Goal: Transaction & Acquisition: Purchase product/service

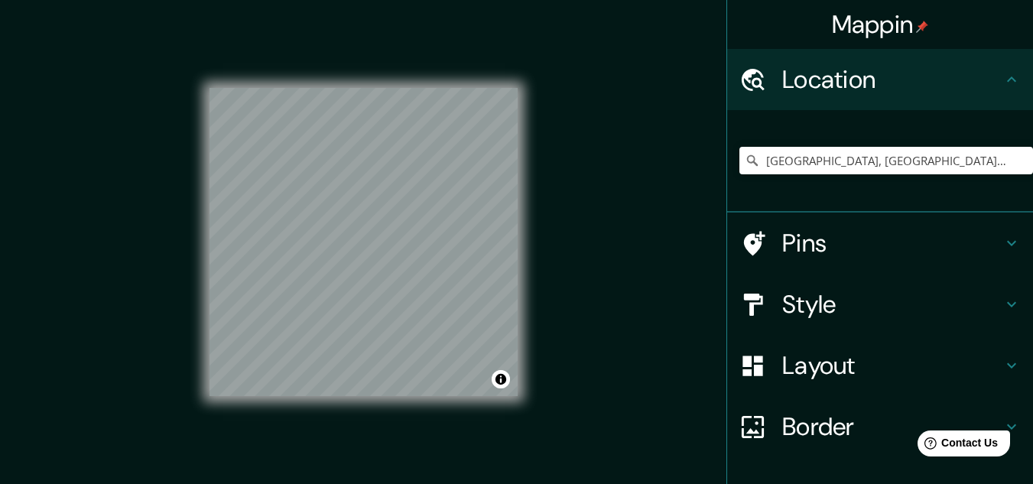
click at [818, 298] on h4 "Style" at bounding box center [893, 304] width 220 height 31
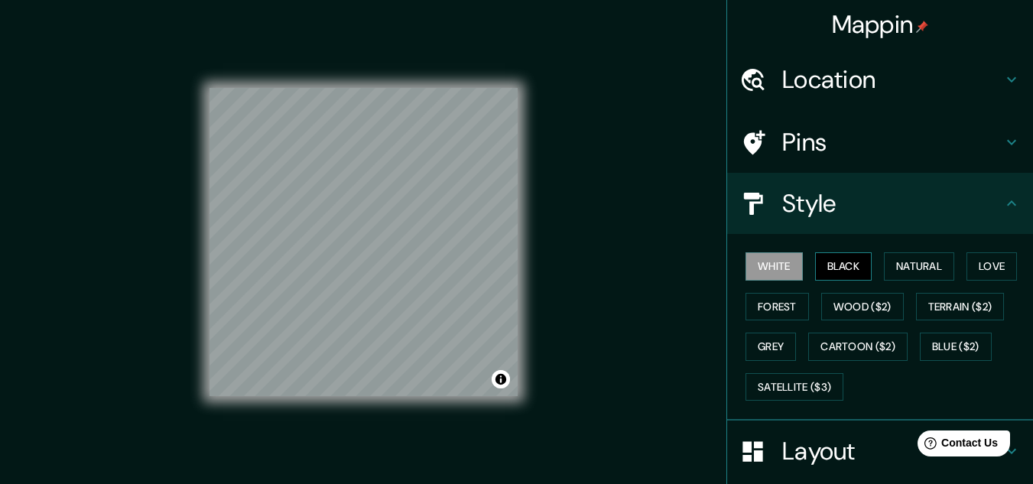
click at [844, 272] on button "Black" at bounding box center [843, 266] width 57 height 28
click at [910, 262] on button "Natural" at bounding box center [919, 266] width 70 height 28
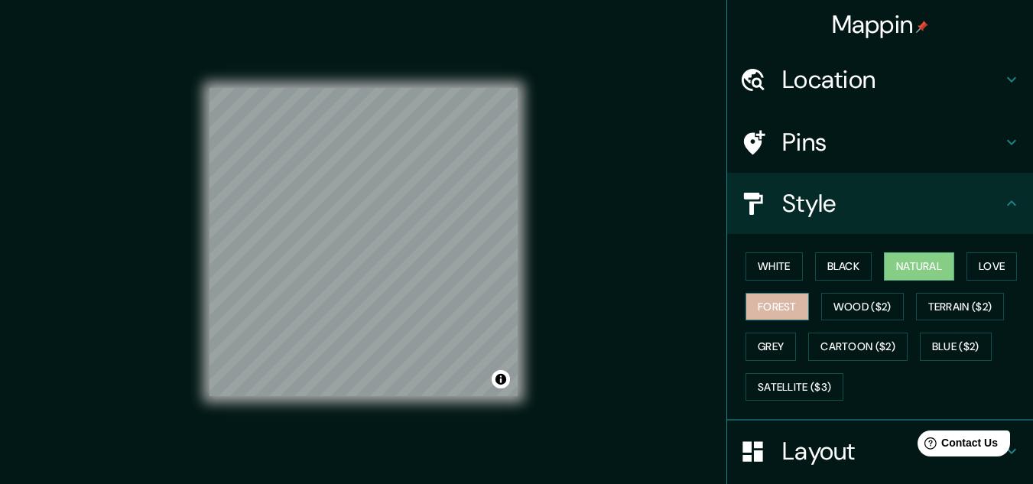
click at [770, 304] on button "Forest" at bounding box center [777, 307] width 63 height 28
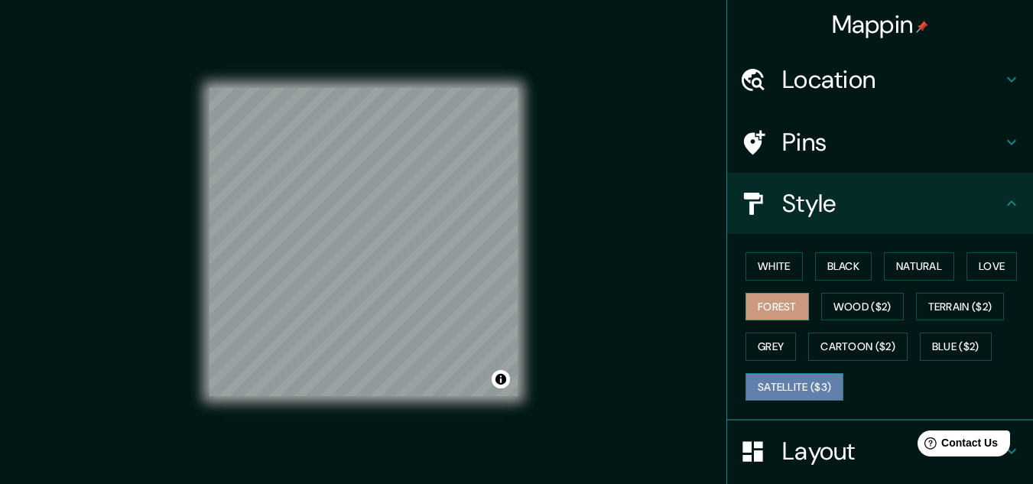
click at [789, 398] on button "Satellite ($3)" at bounding box center [795, 387] width 98 height 28
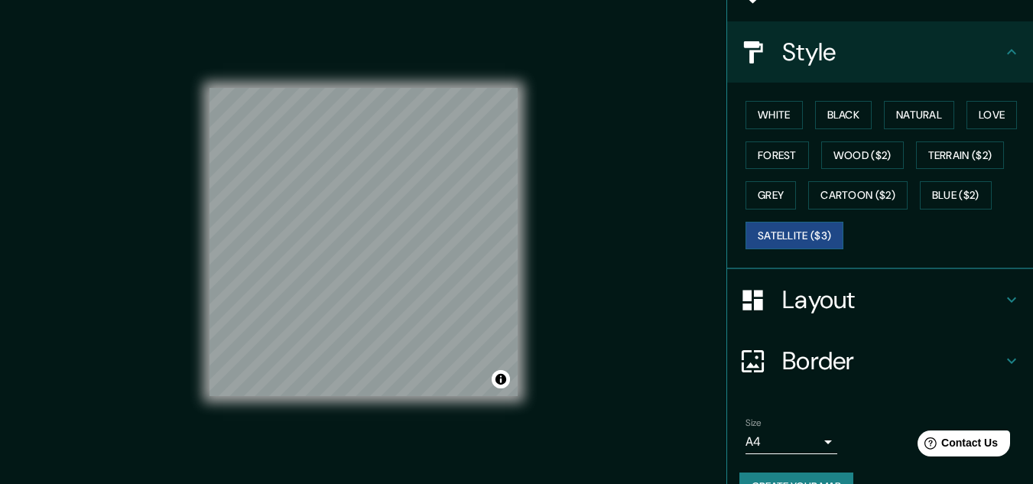
scroll to position [187, 0]
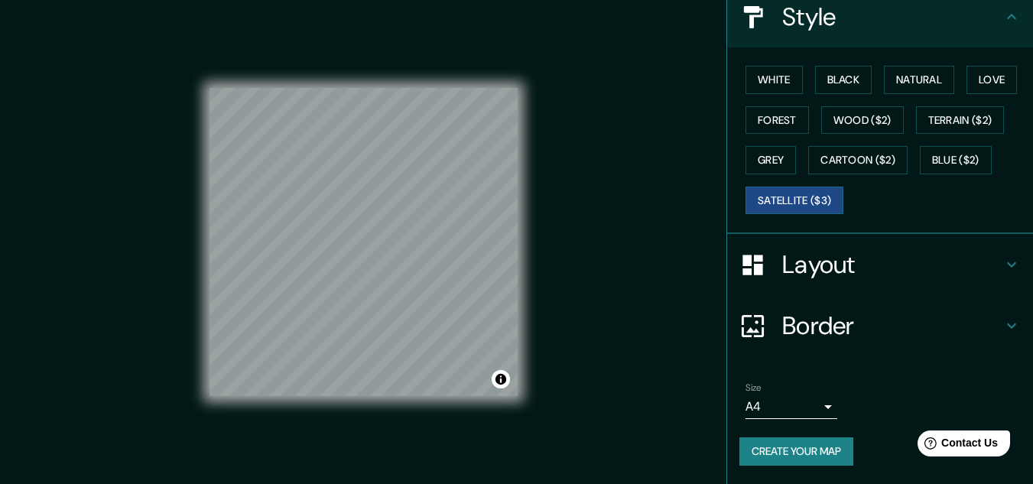
click at [869, 317] on h4 "Border" at bounding box center [893, 326] width 220 height 31
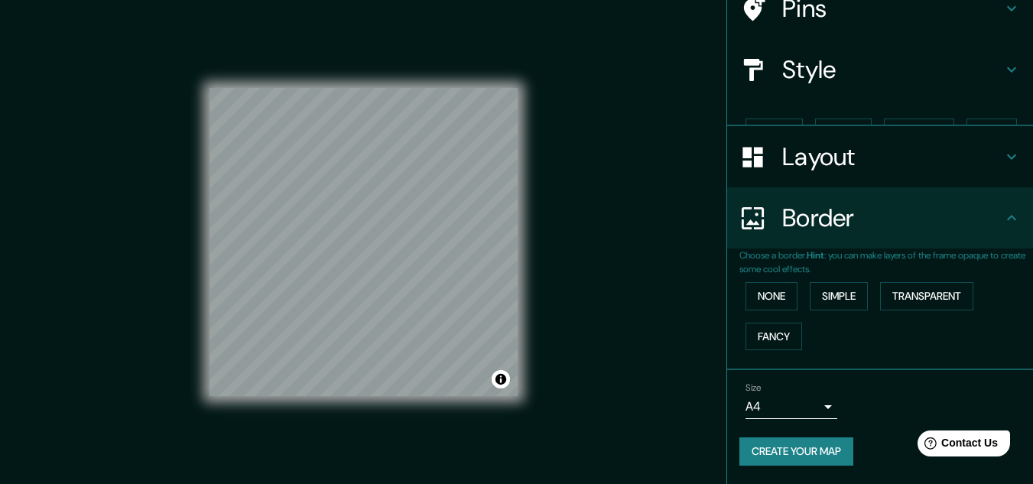
scroll to position [108, 0]
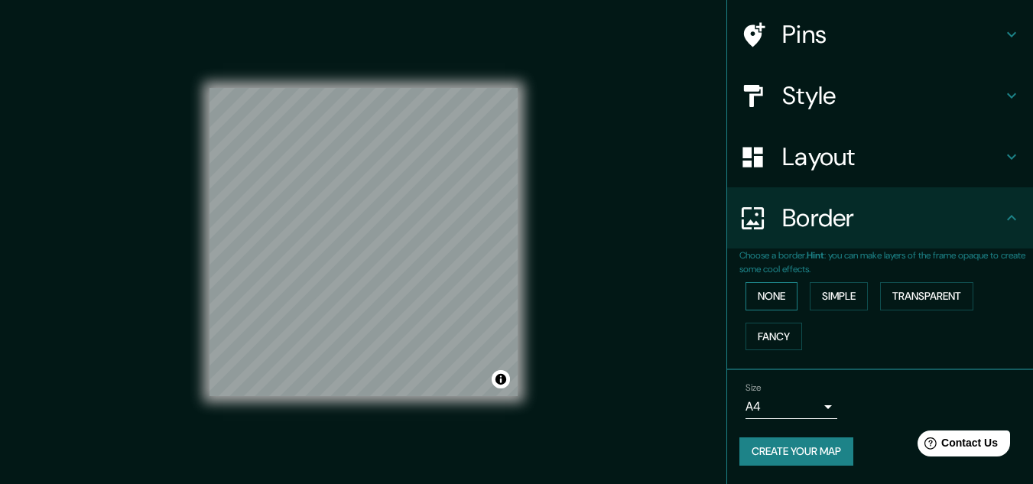
click at [786, 303] on button "None" at bounding box center [772, 296] width 52 height 28
click at [850, 302] on button "Simple" at bounding box center [839, 296] width 58 height 28
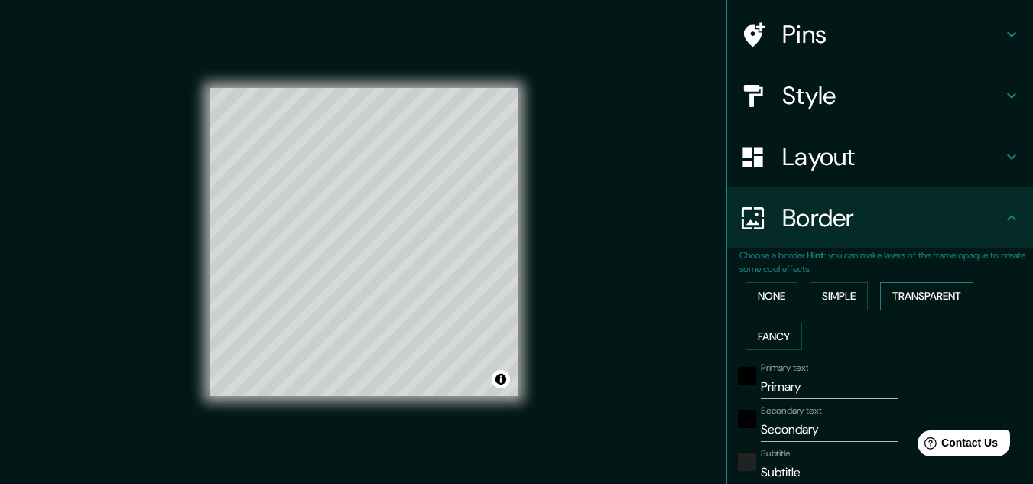
click at [908, 303] on button "Transparent" at bounding box center [926, 296] width 93 height 28
click at [776, 333] on button "Fancy" at bounding box center [774, 337] width 57 height 28
drag, startPoint x: 845, startPoint y: 395, endPoint x: 578, endPoint y: 413, distance: 268.4
click at [578, 413] on div "Mappin Location Madrid, Cundinamarca, Colombia Pins Style Layout Border Choose …" at bounding box center [516, 254] width 1033 height 509
type input "161"
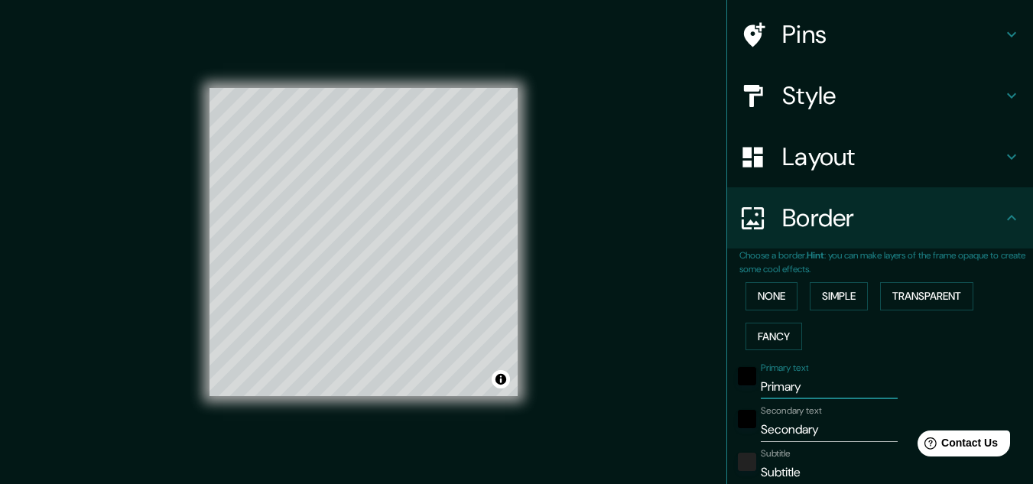
type input "32"
type input "16"
drag, startPoint x: 842, startPoint y: 431, endPoint x: 613, endPoint y: 432, distance: 229.5
click at [613, 432] on div "Mappin Location Madrid, Cundinamarca, Colombia Pins Style Layout Border Choose …" at bounding box center [516, 254] width 1033 height 509
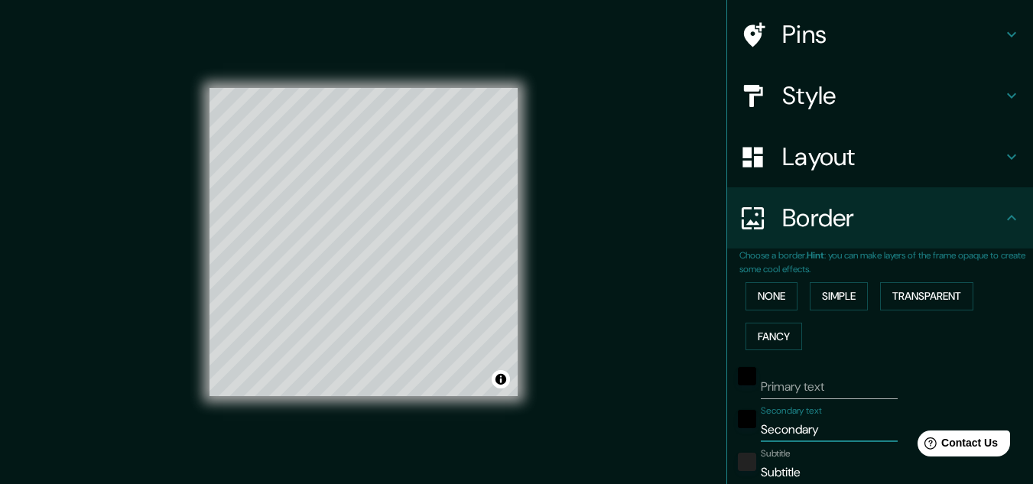
type input "161"
type input "32"
type input "16"
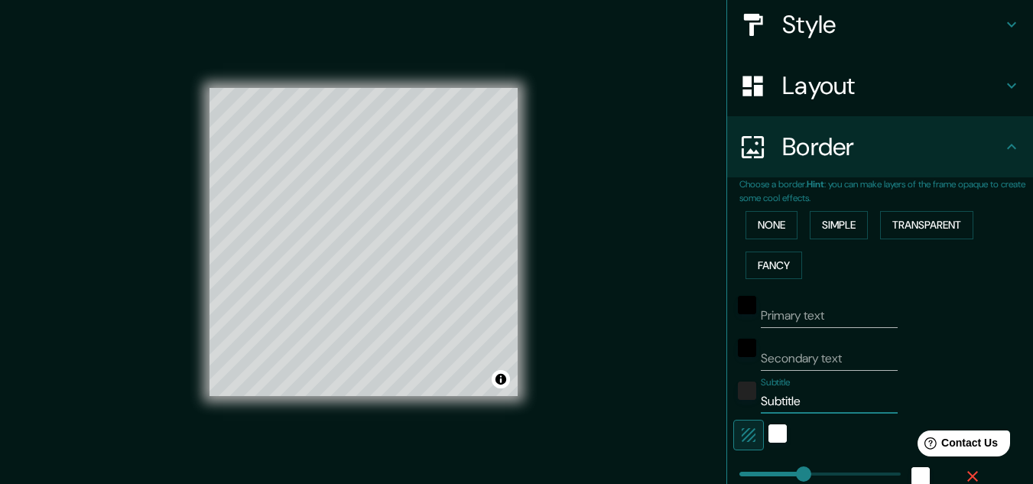
drag, startPoint x: 852, startPoint y: 473, endPoint x: 457, endPoint y: 495, distance: 396.1
click at [457, 483] on html "Mappin Location Madrid, Cundinamarca, Colombia Pins Style Layout Border Choose …" at bounding box center [516, 242] width 1033 height 484
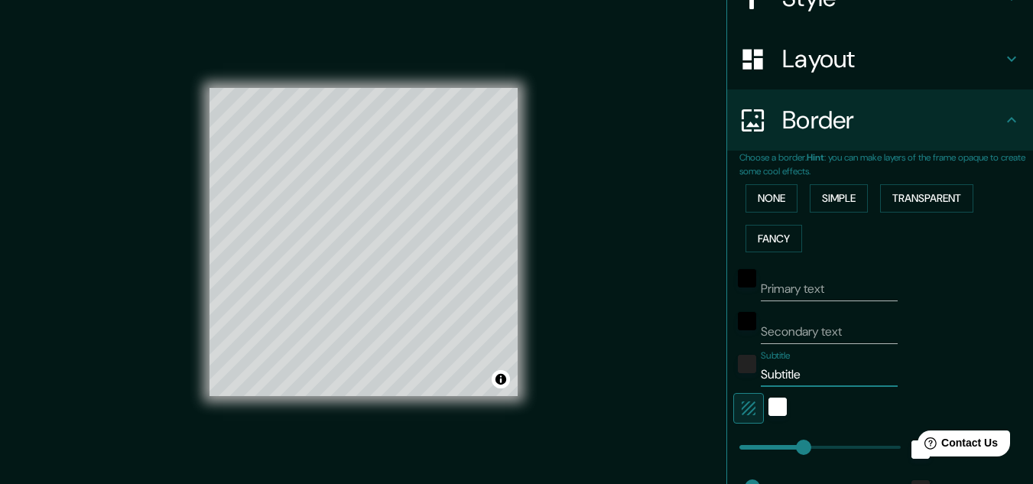
type input "161"
type input "32"
type input "16"
click at [769, 405] on div "white" at bounding box center [778, 407] width 18 height 18
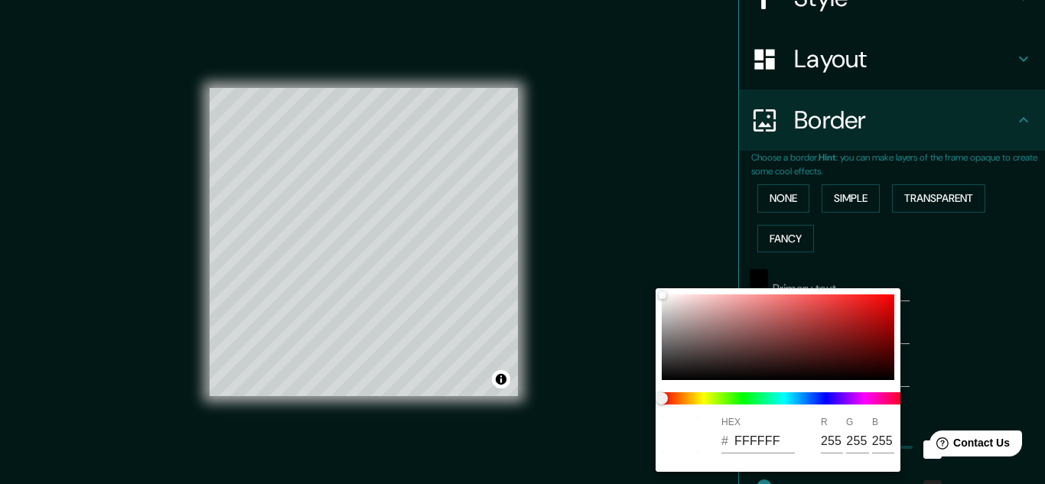
click at [753, 415] on div "HEX # FFFFFF R 255 G 255 B 255" at bounding box center [778, 435] width 245 height 49
click at [752, 411] on div "HEX # FFFFFF R 255 G 255 B 255" at bounding box center [778, 435] width 245 height 49
drag, startPoint x: 801, startPoint y: 442, endPoint x: 761, endPoint y: 447, distance: 40.1
click at [761, 447] on div "HEX # FFFFFF R 255 G 255 B 255" at bounding box center [778, 435] width 245 height 49
click at [792, 447] on input "FFFFFF" at bounding box center [764, 441] width 60 height 24
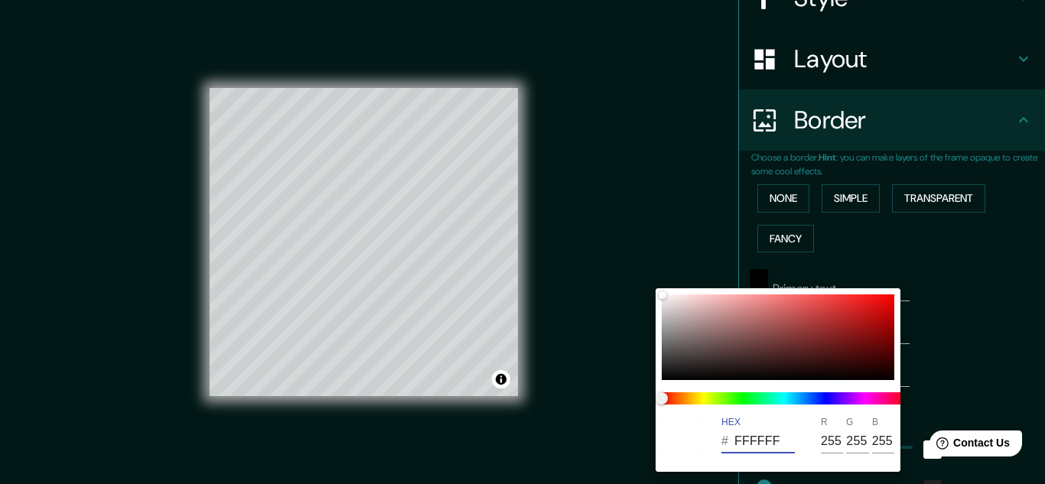
click at [958, 291] on div at bounding box center [522, 242] width 1045 height 484
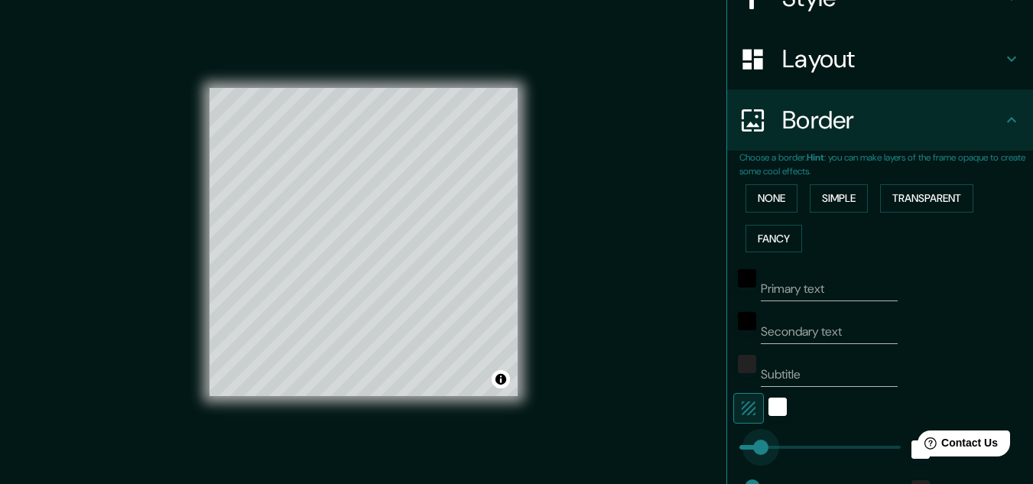
type input "0"
drag, startPoint x: 786, startPoint y: 452, endPoint x: 713, endPoint y: 454, distance: 72.7
type input "32"
type input "16"
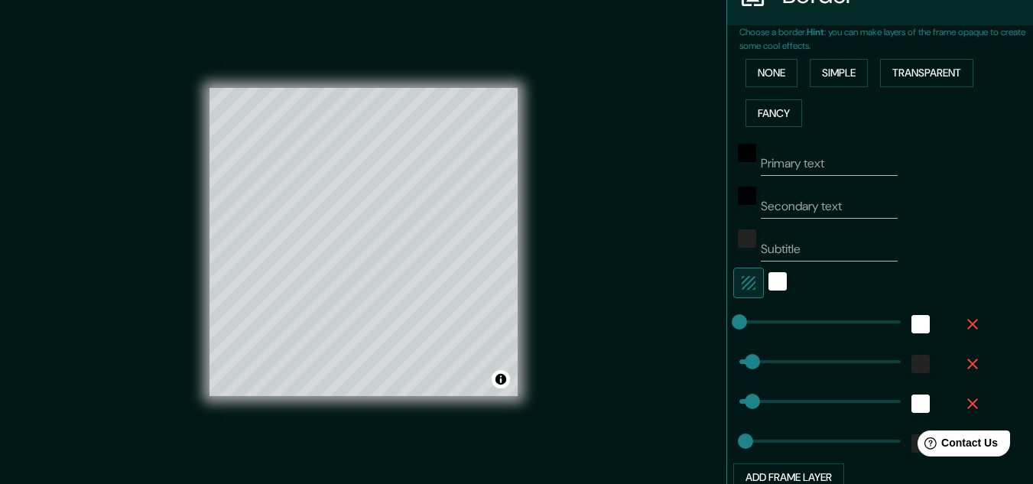
scroll to position [414, 0]
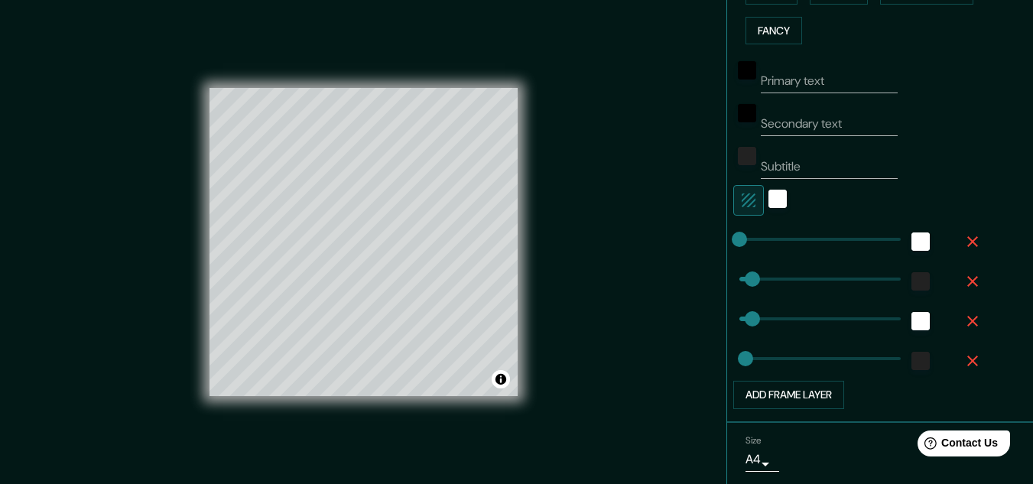
drag, startPoint x: 1026, startPoint y: 334, endPoint x: 112, endPoint y: 11, distance: 969.2
click at [960, 313] on button "button" at bounding box center [973, 322] width 49 height 28
type input "32"
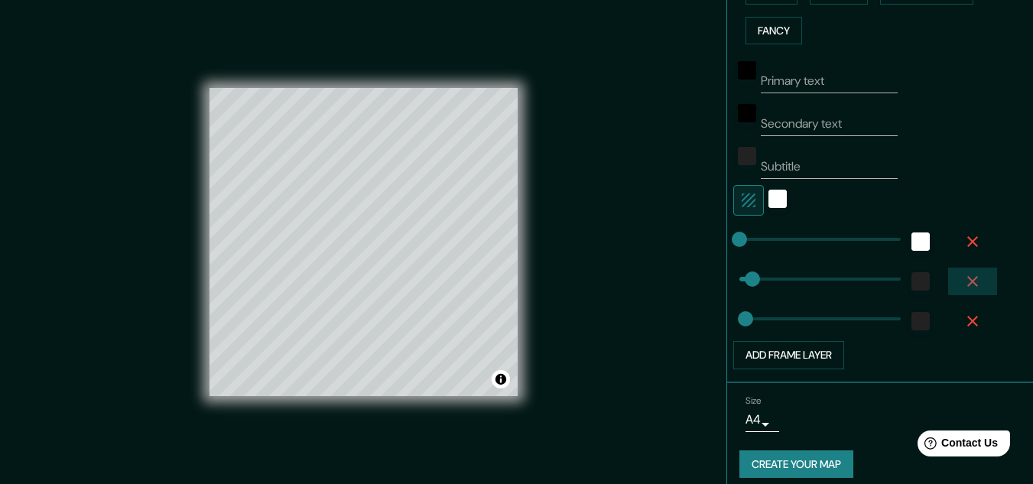
click at [964, 288] on icon "button" at bounding box center [973, 281] width 18 height 18
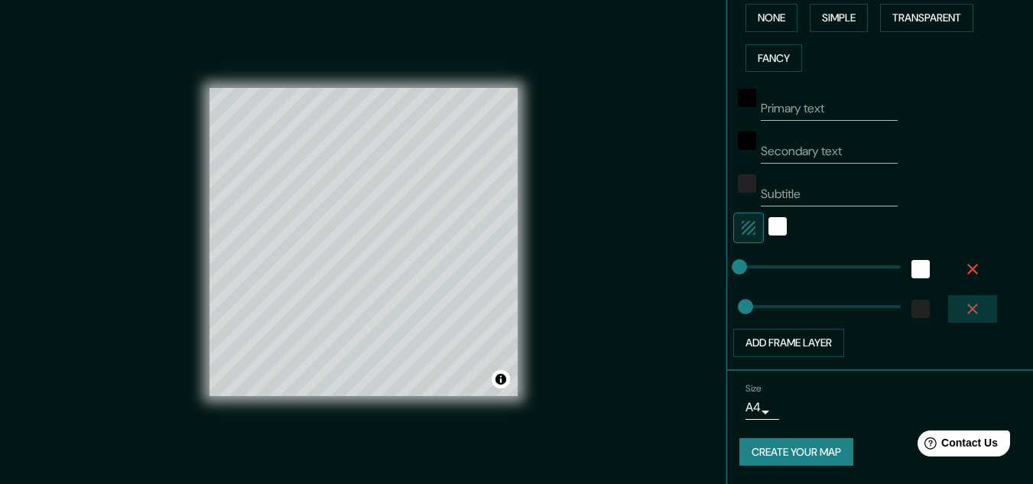
click at [964, 316] on icon "button" at bounding box center [973, 309] width 18 height 18
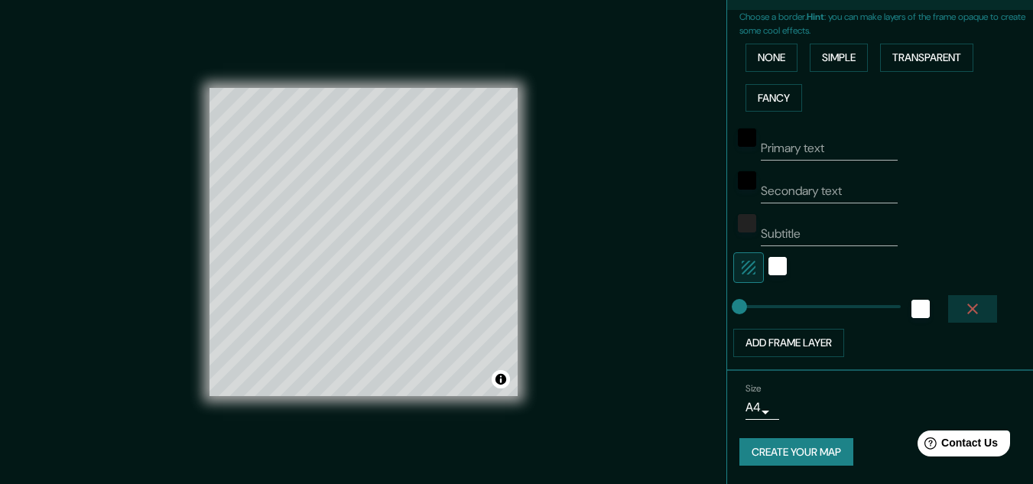
click at [964, 303] on icon "button" at bounding box center [973, 309] width 18 height 18
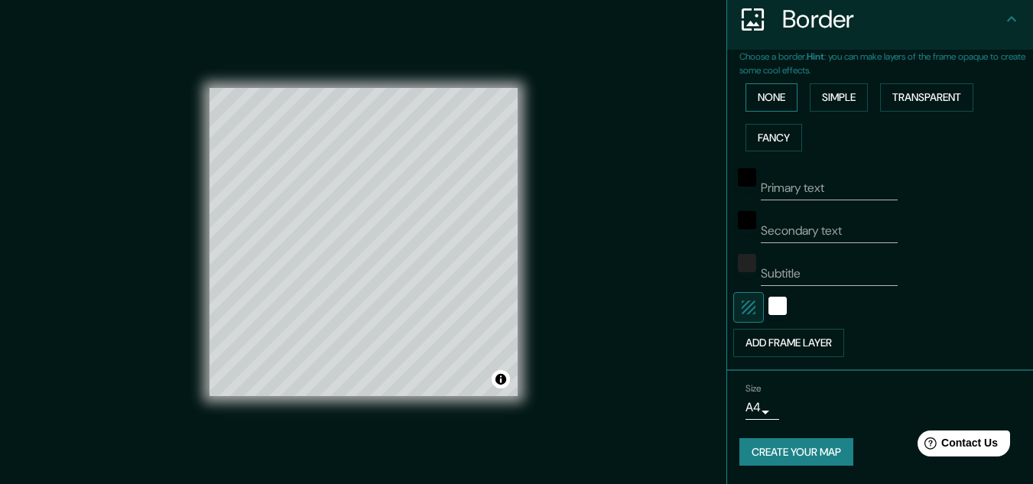
click at [760, 100] on button "None" at bounding box center [772, 97] width 52 height 28
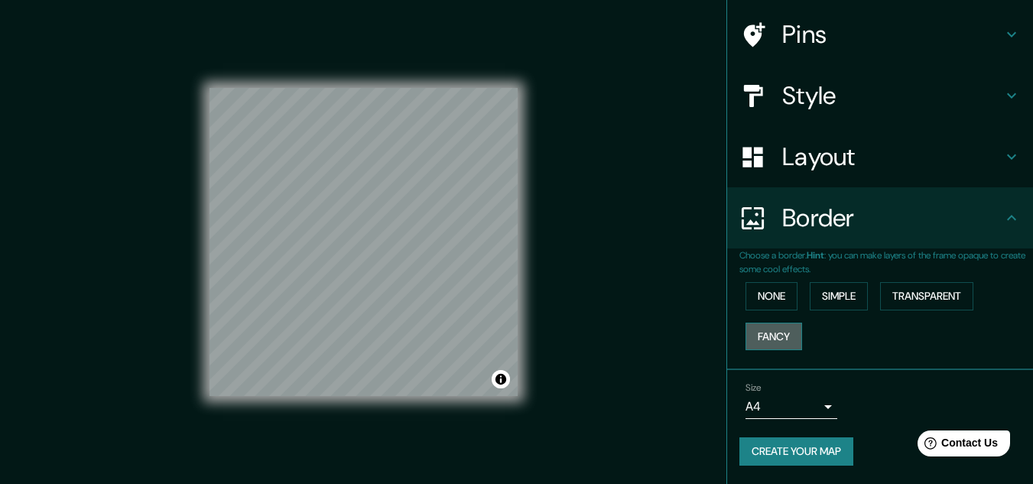
click at [780, 326] on button "Fancy" at bounding box center [774, 337] width 57 height 28
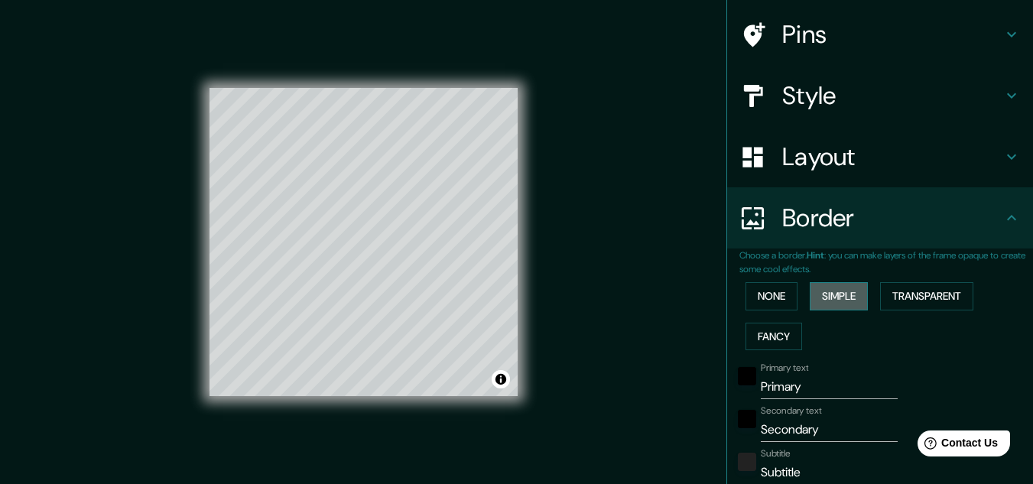
click at [825, 288] on button "Simple" at bounding box center [839, 296] width 58 height 28
click at [906, 290] on button "Transparent" at bounding box center [926, 296] width 93 height 28
click at [784, 293] on button "None" at bounding box center [772, 296] width 52 height 28
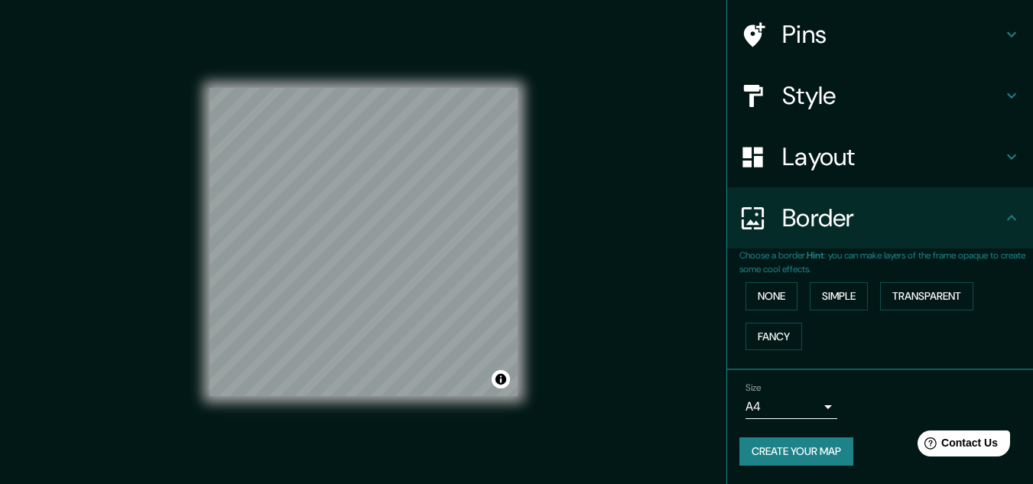
click at [812, 456] on button "Create your map" at bounding box center [797, 452] width 114 height 28
click at [787, 438] on button "Create your map" at bounding box center [797, 452] width 114 height 28
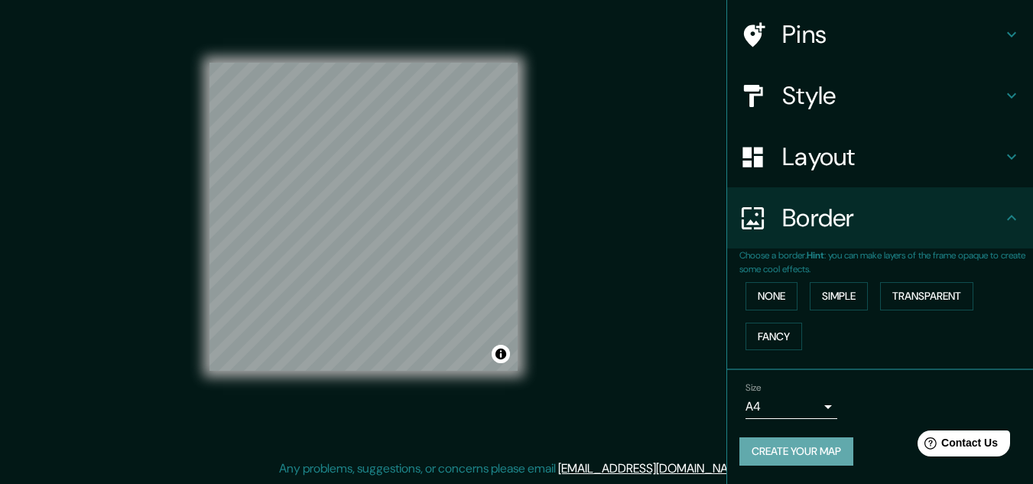
click at [789, 454] on button "Create your map" at bounding box center [797, 452] width 114 height 28
click at [806, 448] on button "Create your map" at bounding box center [797, 452] width 114 height 28
click at [806, 448] on div "Create your map" at bounding box center [880, 452] width 281 height 28
drag, startPoint x: 771, startPoint y: 449, endPoint x: 805, endPoint y: 457, distance: 34.7
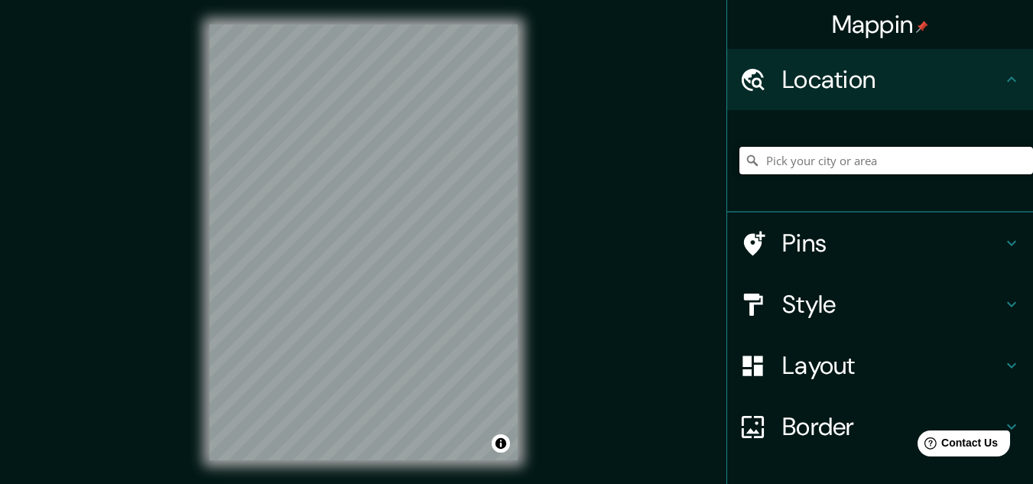
click at [775, 171] on input "Pick your city or area" at bounding box center [887, 161] width 294 height 28
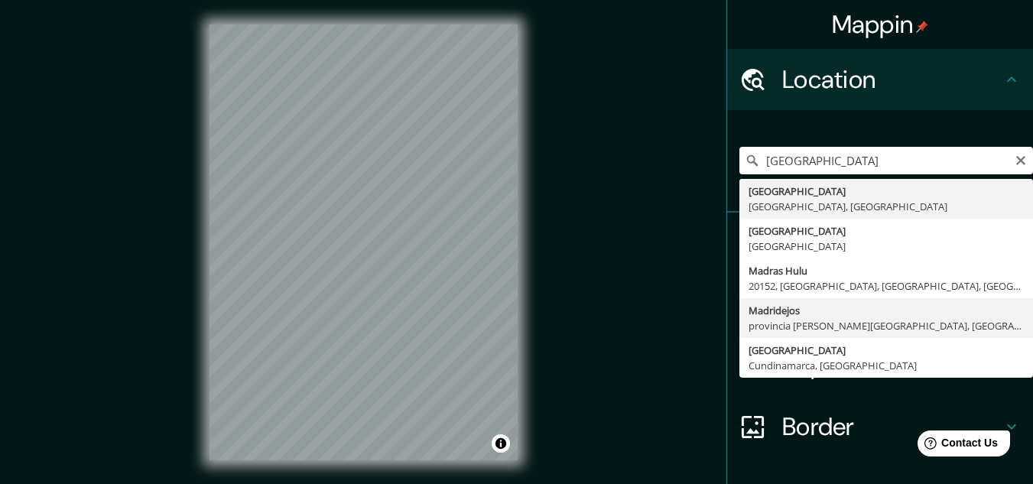
type input "[GEOGRAPHIC_DATA], [GEOGRAPHIC_DATA][PERSON_NAME], [GEOGRAPHIC_DATA]"
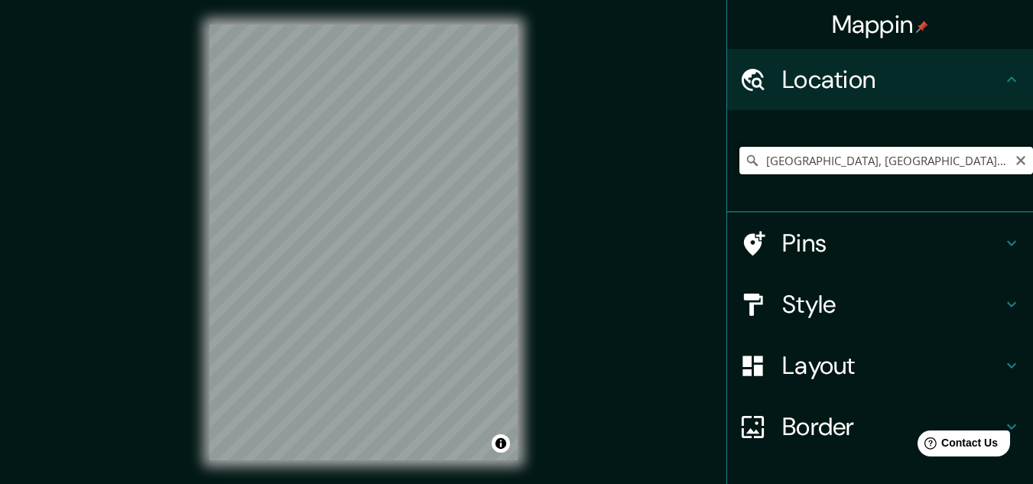
click at [989, 152] on input "[GEOGRAPHIC_DATA], [GEOGRAPHIC_DATA][PERSON_NAME], [GEOGRAPHIC_DATA]" at bounding box center [887, 161] width 294 height 28
click at [1003, 167] on input "[GEOGRAPHIC_DATA], [GEOGRAPHIC_DATA][PERSON_NAME], [GEOGRAPHIC_DATA]" at bounding box center [887, 161] width 294 height 28
click at [1015, 159] on icon "Clear" at bounding box center [1021, 161] width 12 height 12
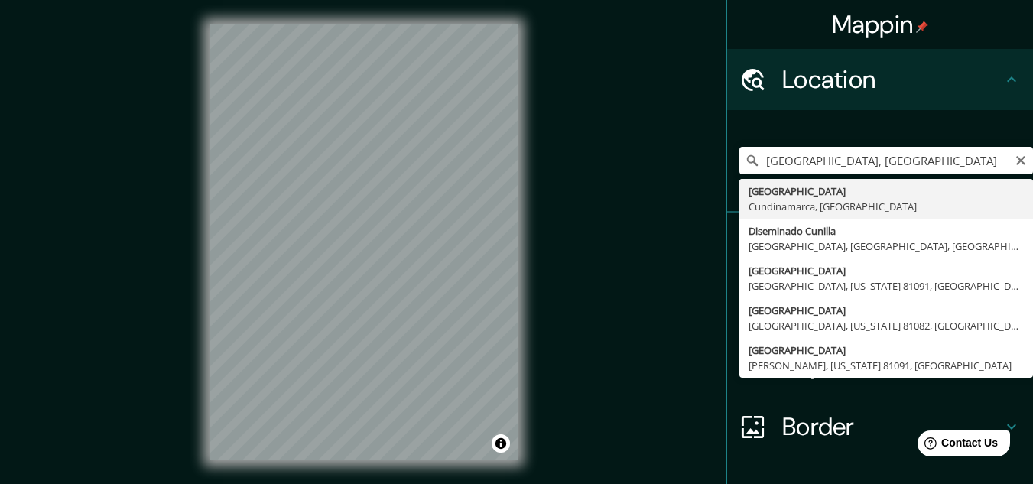
type input "[GEOGRAPHIC_DATA], [GEOGRAPHIC_DATA], [GEOGRAPHIC_DATA]"
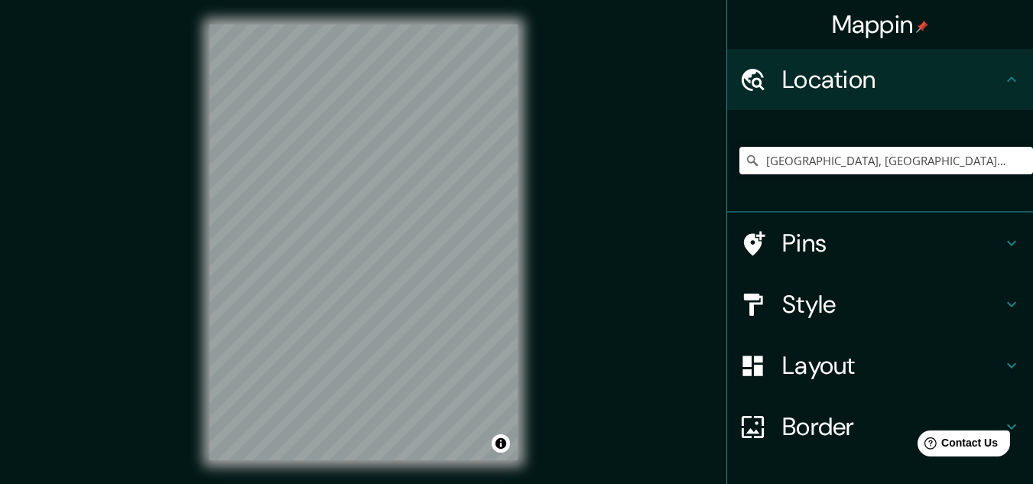
click at [841, 369] on h4 "Layout" at bounding box center [893, 365] width 220 height 31
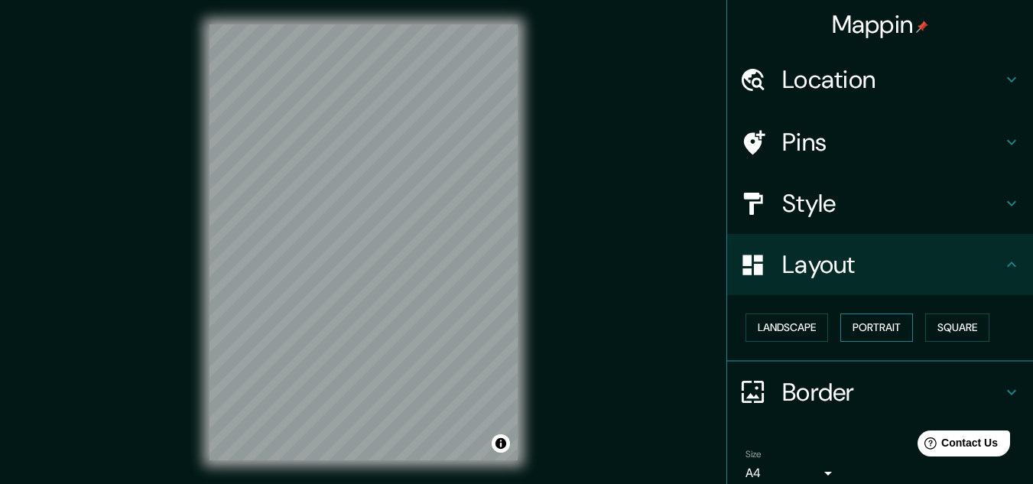
click at [862, 321] on button "Portrait" at bounding box center [877, 328] width 73 height 28
click at [956, 325] on button "Square" at bounding box center [958, 328] width 64 height 28
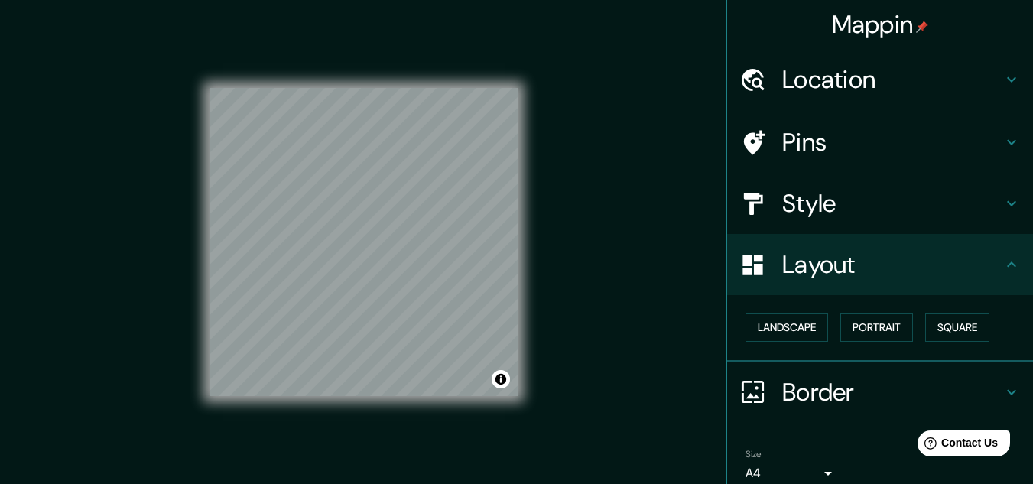
click at [817, 225] on div "Style" at bounding box center [880, 203] width 306 height 61
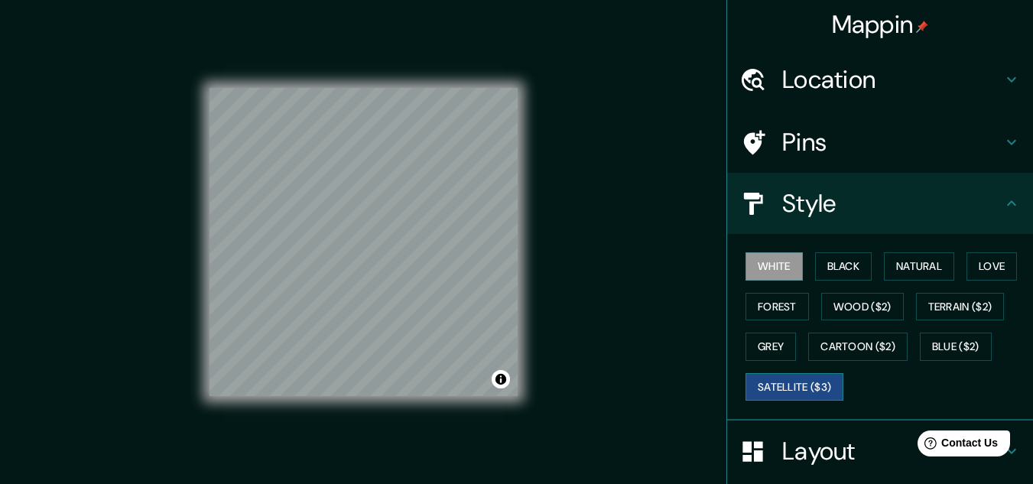
click at [775, 379] on button "Satellite ($3)" at bounding box center [795, 387] width 98 height 28
click at [822, 388] on button "Satellite ($3)" at bounding box center [795, 387] width 98 height 28
click at [784, 349] on button "Grey" at bounding box center [771, 347] width 50 height 28
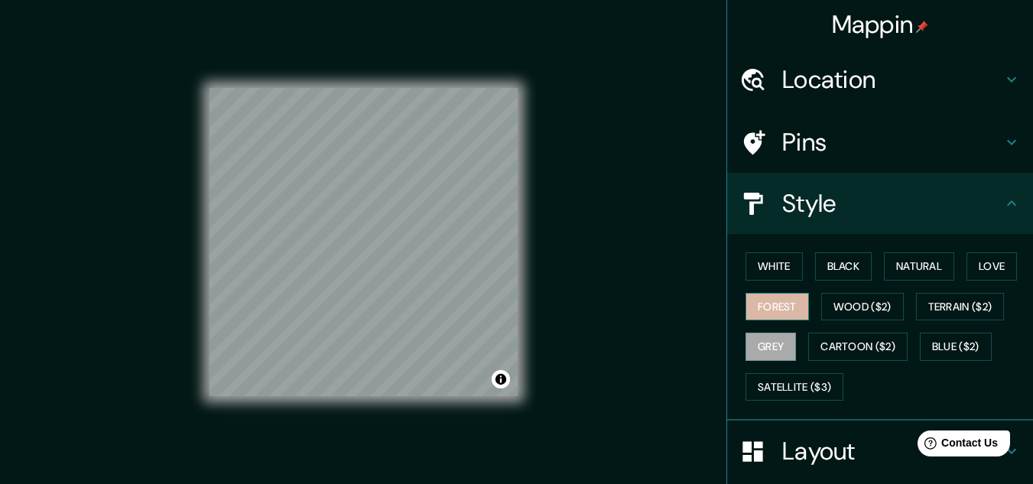
click at [771, 311] on button "Forest" at bounding box center [777, 307] width 63 height 28
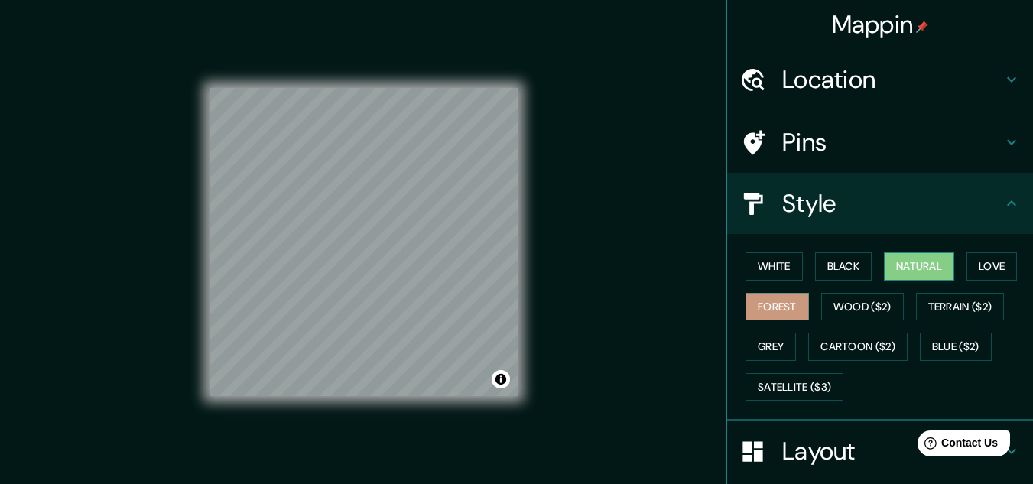
click at [884, 252] on button "Natural" at bounding box center [919, 266] width 70 height 28
click at [835, 265] on button "Black" at bounding box center [843, 266] width 57 height 28
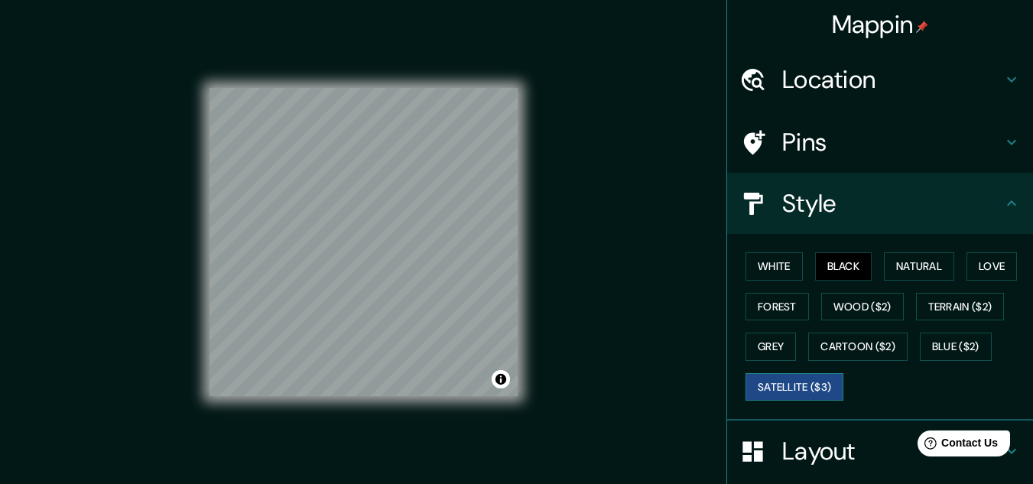
click at [805, 386] on button "Satellite ($3)" at bounding box center [795, 387] width 98 height 28
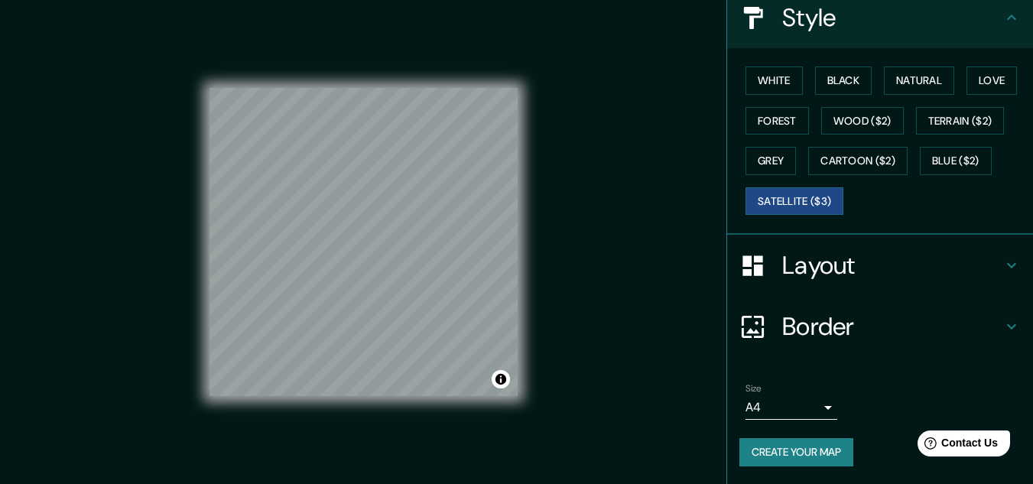
scroll to position [187, 0]
